Goal: Task Accomplishment & Management: Use online tool/utility

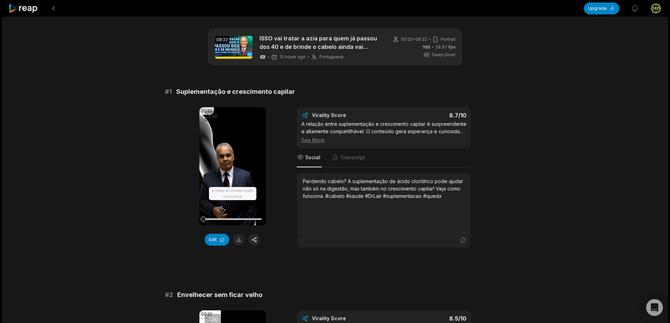
click at [320, 140] on div "See More" at bounding box center [383, 139] width 165 height 7
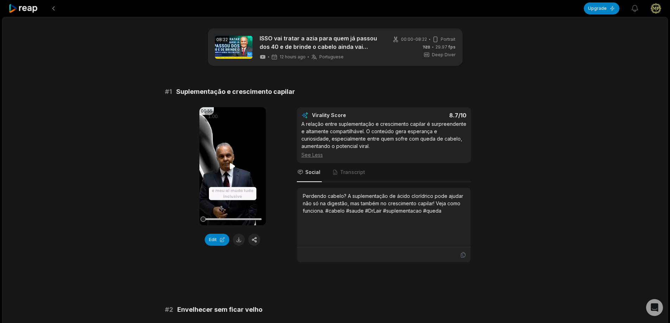
click at [242, 150] on video "Your browser does not support mp4 format." at bounding box center [232, 166] width 66 height 118
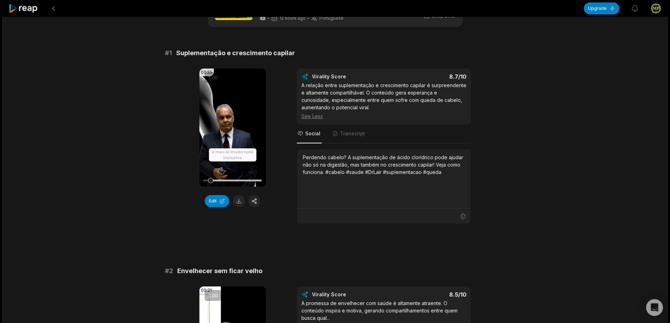
scroll to position [35, 0]
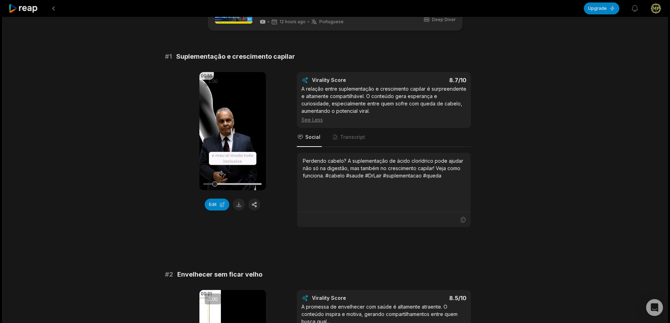
click at [233, 130] on icon at bounding box center [232, 131] width 8 height 8
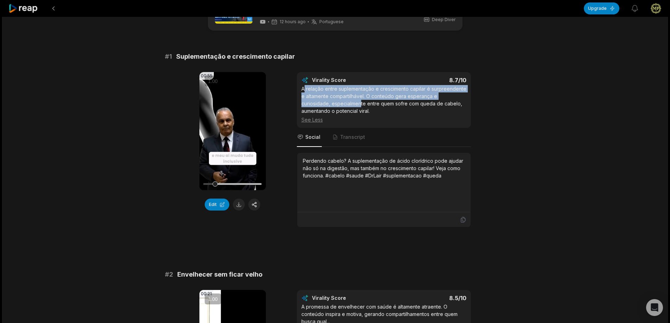
drag, startPoint x: 304, startPoint y: 89, endPoint x: 321, endPoint y: 99, distance: 20.2
click at [331, 107] on div "A relação entre suplementação e crescimento capilar é surpreendente e altamente…" at bounding box center [383, 104] width 165 height 38
click at [314, 93] on div "A relação entre suplementação e crescimento capilar é surpreendente e altamente…" at bounding box center [383, 104] width 165 height 38
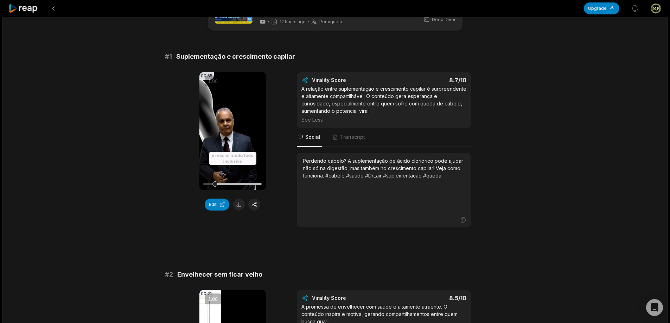
click at [302, 88] on div "A relação entre suplementação e crescimento capilar é surpreendente e altamente…" at bounding box center [383, 104] width 165 height 38
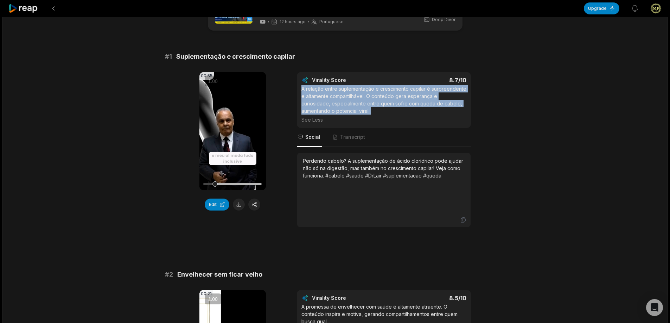
drag, startPoint x: 302, startPoint y: 88, endPoint x: 346, endPoint y: 113, distance: 50.2
click at [346, 113] on div "A relação entre suplementação e crescimento capilar é surpreendente e altamente…" at bounding box center [383, 104] width 165 height 38
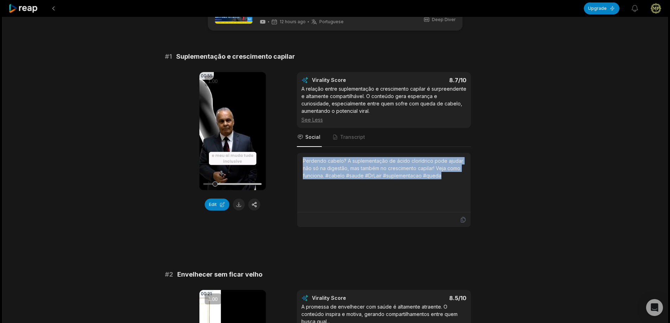
drag, startPoint x: 303, startPoint y: 160, endPoint x: 446, endPoint y: 176, distance: 144.4
click at [446, 176] on div "Perdendo cabelo? A suplementação de ácido clorídrico pode ajudar não só na dige…" at bounding box center [384, 168] width 162 height 22
copy div "Perdendo cabelo? A suplementação de ácido clorídrico pode ajudar não só na dige…"
click at [227, 126] on video "Your browser does not support mp4 format." at bounding box center [232, 131] width 66 height 118
click at [231, 130] on icon at bounding box center [232, 131] width 8 height 8
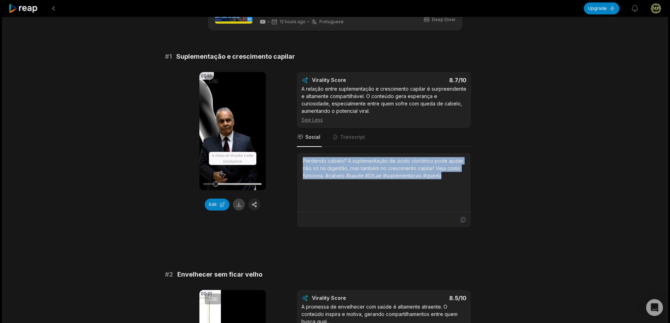
click at [240, 204] on button at bounding box center [239, 205] width 12 height 12
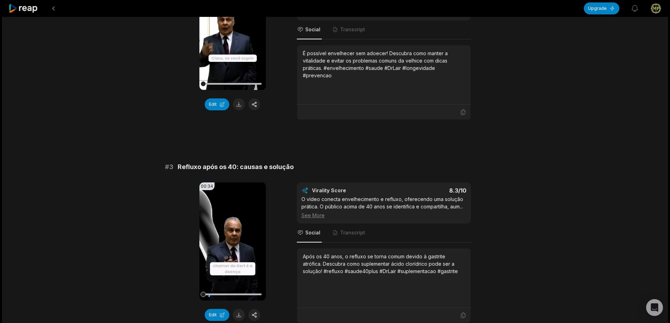
scroll to position [422, 0]
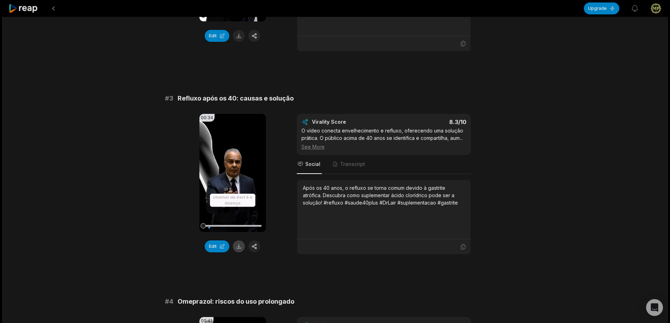
click at [241, 246] on button at bounding box center [239, 247] width 12 height 12
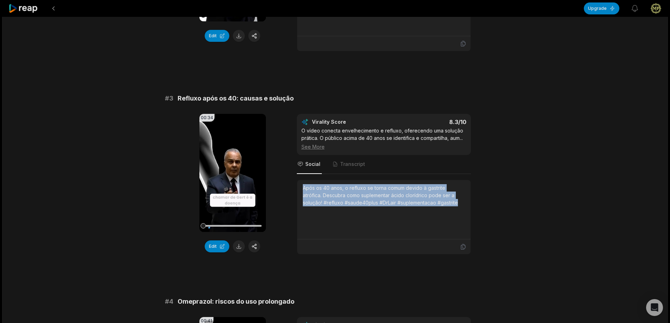
drag, startPoint x: 301, startPoint y: 190, endPoint x: 463, endPoint y: 203, distance: 162.4
click at [463, 203] on div "Após os 40 anos, o refluxo se torna comum devido à gastrite atrófica. Descubra …" at bounding box center [383, 209] width 173 height 59
copy div "Após os 40 anos, o refluxo se torna comum devido à gastrite atrófica. Descubra …"
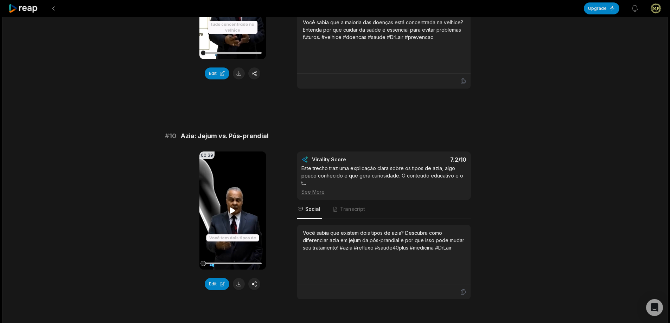
scroll to position [1864, 0]
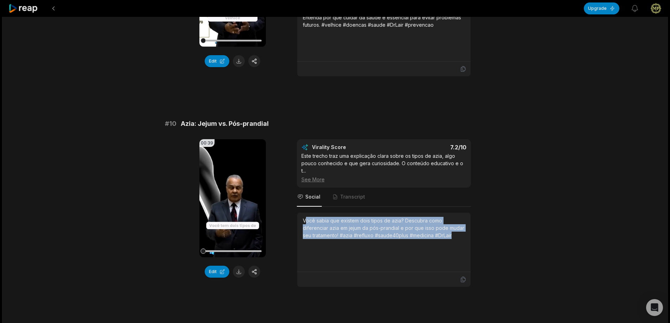
drag, startPoint x: 305, startPoint y: 220, endPoint x: 445, endPoint y: 235, distance: 141.5
click at [457, 238] on div "Você sabia que existem dois tipos de azia? Descubra como diferenciar azia em je…" at bounding box center [384, 228] width 162 height 22
click at [342, 256] on div "Você sabia que existem dois tipos de azia? Descubra como diferenciar azia em je…" at bounding box center [384, 242] width 162 height 51
click at [306, 219] on div "Você sabia que existem dois tipos de azia? Descubra como diferenciar azia em je…" at bounding box center [384, 228] width 162 height 22
drag, startPoint x: 303, startPoint y: 220, endPoint x: 455, endPoint y: 240, distance: 153.6
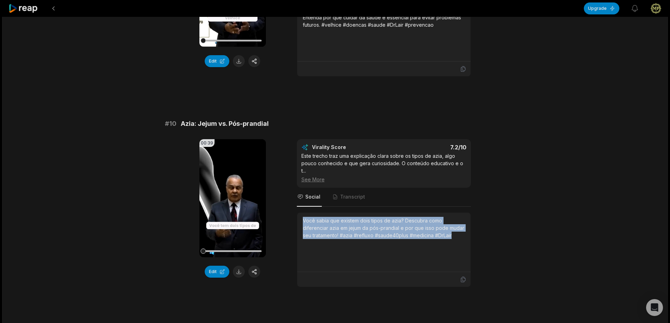
click at [455, 240] on div "Você sabia que existem dois tipos de azia? Descubra como diferenciar azia em je…" at bounding box center [384, 242] width 162 height 51
copy div "Você sabia que existem dois tipos de azia? Descubra como diferenciar azia em je…"
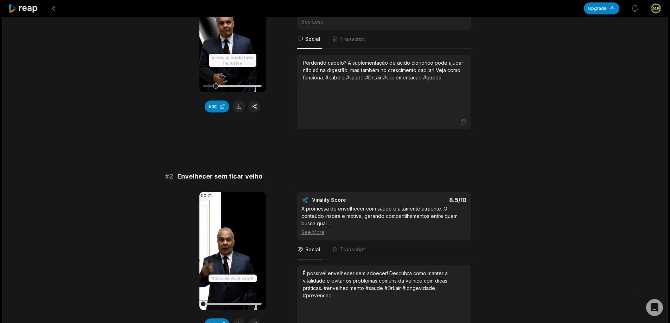
scroll to position [0, 0]
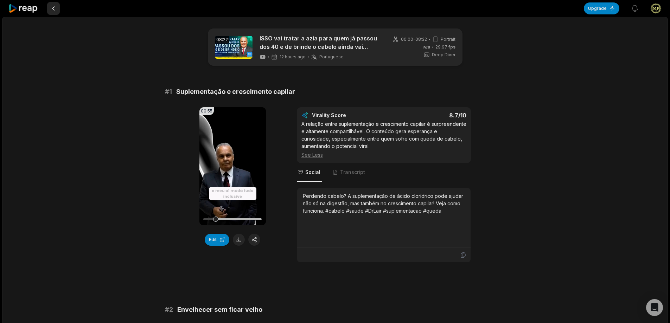
click at [52, 8] on button at bounding box center [53, 8] width 13 height 13
click at [27, 8] on icon at bounding box center [23, 8] width 30 height 9
click at [29, 8] on icon at bounding box center [23, 8] width 30 height 9
click at [30, 7] on icon at bounding box center [23, 8] width 30 height 9
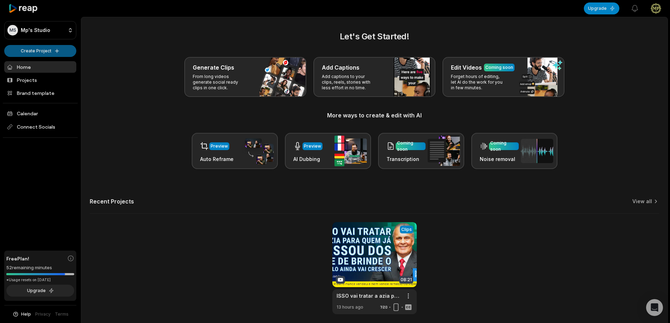
click at [45, 50] on html "MS Mp's Studio Create Project Home Projects Brand template Calendar Connect Soc…" at bounding box center [335, 161] width 670 height 323
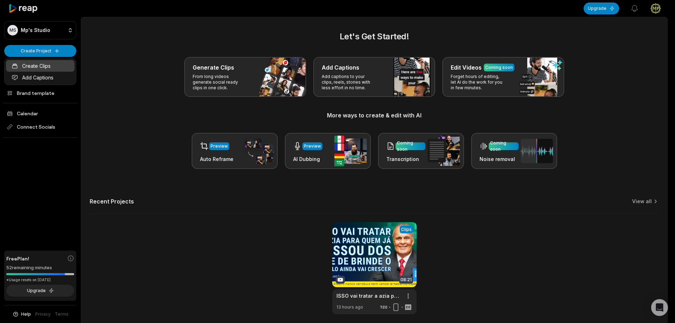
click at [49, 63] on link "Create Clips" at bounding box center [40, 66] width 69 height 12
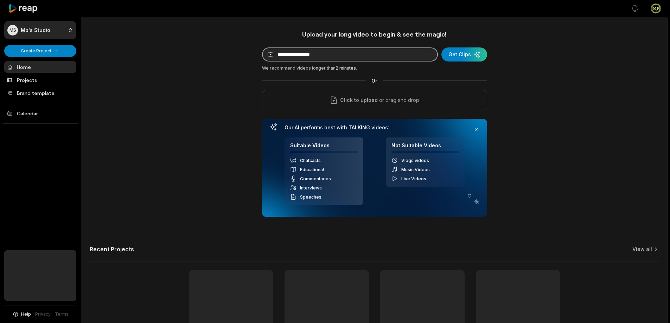
click at [317, 55] on input at bounding box center [350, 54] width 176 height 14
click at [346, 55] on input at bounding box center [350, 54] width 176 height 14
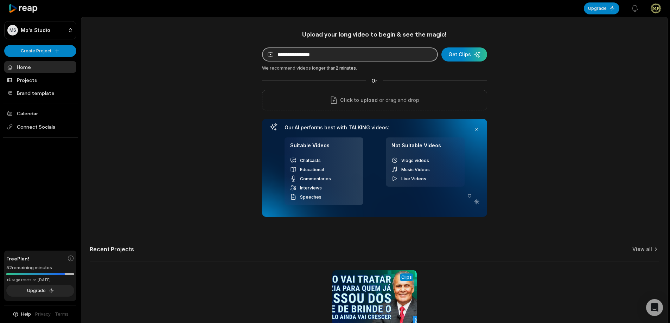
paste input "**********"
type input "**********"
click at [458, 57] on div "submit" at bounding box center [464, 54] width 46 height 14
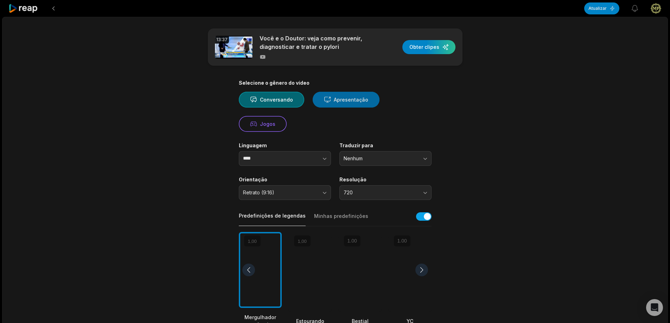
click at [356, 100] on font "Apresentação" at bounding box center [351, 100] width 34 height 6
click at [273, 158] on input "****" at bounding box center [285, 158] width 92 height 15
click at [316, 157] on button "button" at bounding box center [311, 158] width 40 height 15
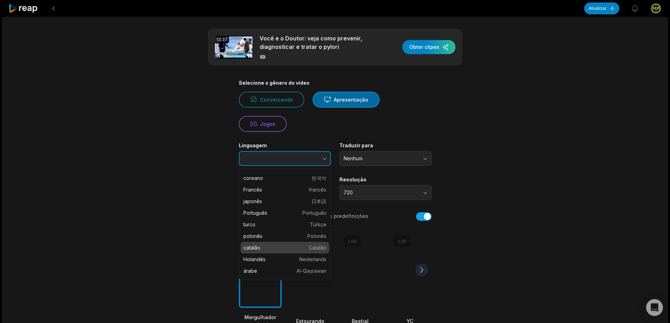
scroll to position [70, 0]
type input "**********"
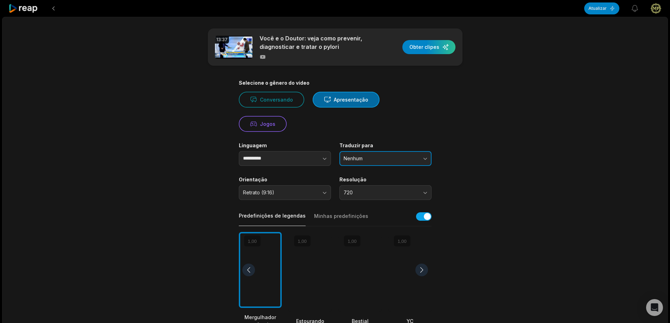
click at [369, 154] on button "Nenhum" at bounding box center [385, 158] width 92 height 15
click at [397, 155] on button "Nenhum" at bounding box center [385, 158] width 92 height 15
click at [300, 194] on span "Retrato (9:16)" at bounding box center [280, 193] width 74 height 6
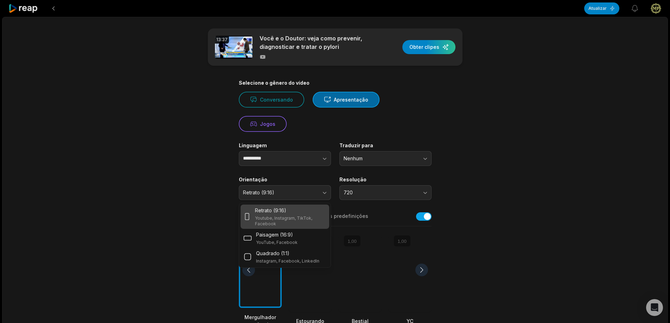
click at [508, 158] on div "**********" at bounding box center [335, 278] width 666 height 523
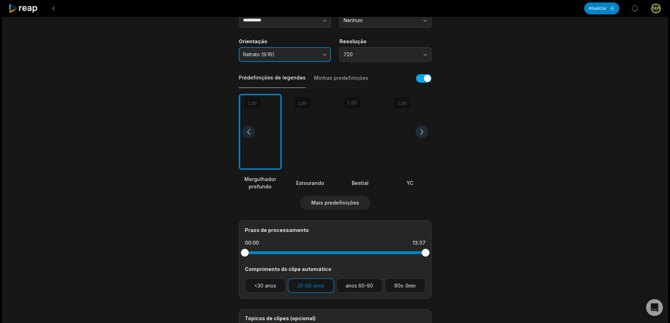
scroll to position [141, 0]
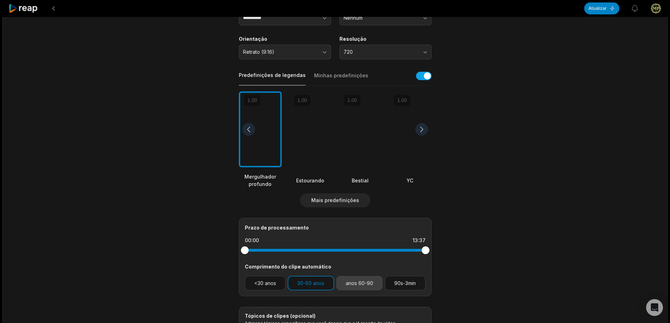
click at [351, 287] on button "anos 60-90" at bounding box center [359, 283] width 47 height 14
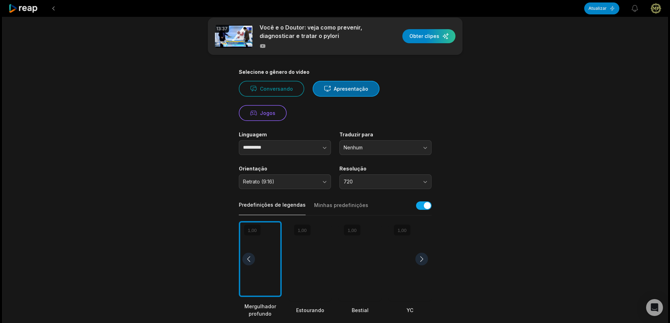
scroll to position [0, 0]
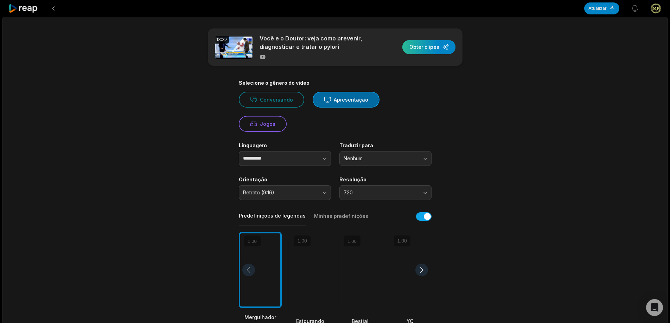
click at [430, 44] on div "button" at bounding box center [428, 47] width 53 height 14
